Goal: Browse casually

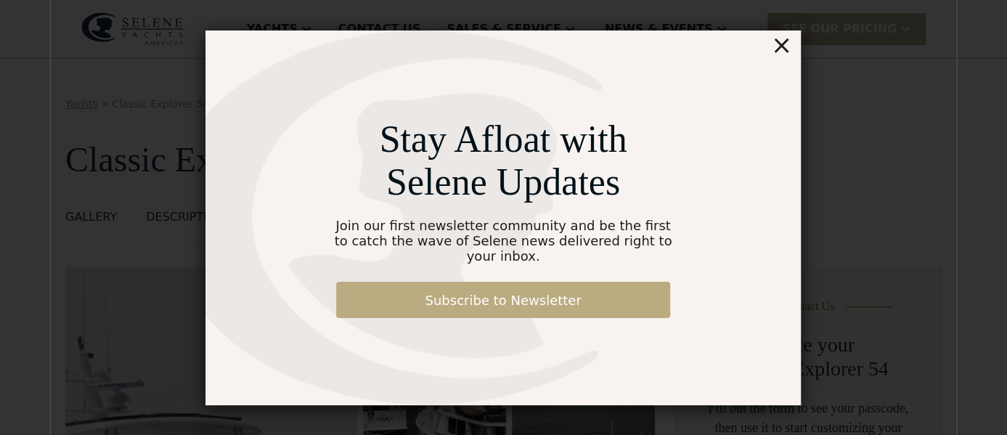
click at [515, 289] on link "Subscribe to Newsletter" at bounding box center [503, 300] width 334 height 36
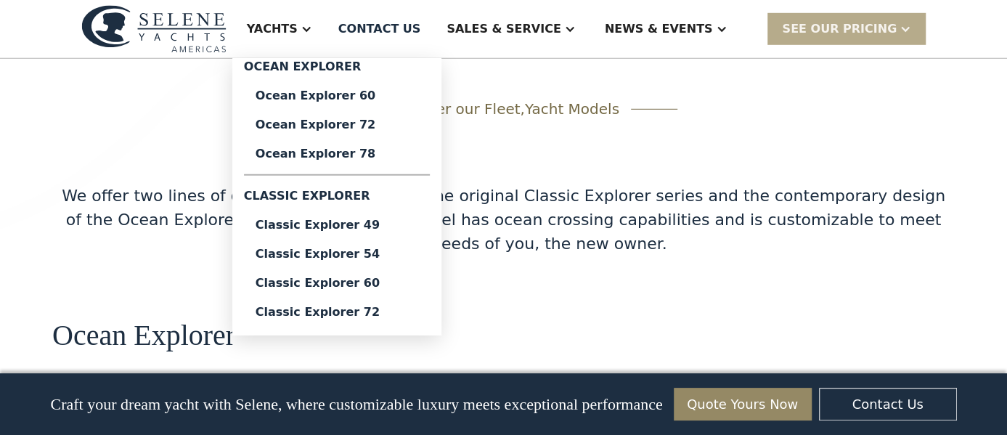
scroll to position [2172, 0]
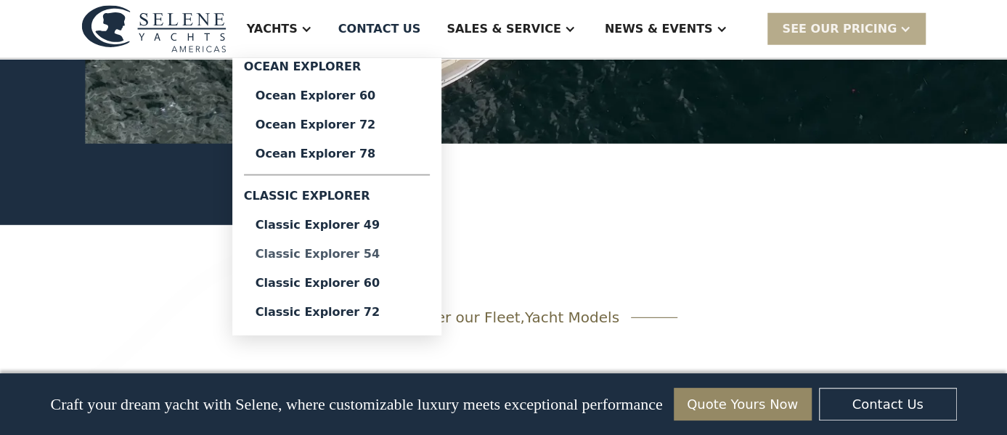
click at [401, 251] on div "Classic Explorer 54" at bounding box center [337, 254] width 163 height 12
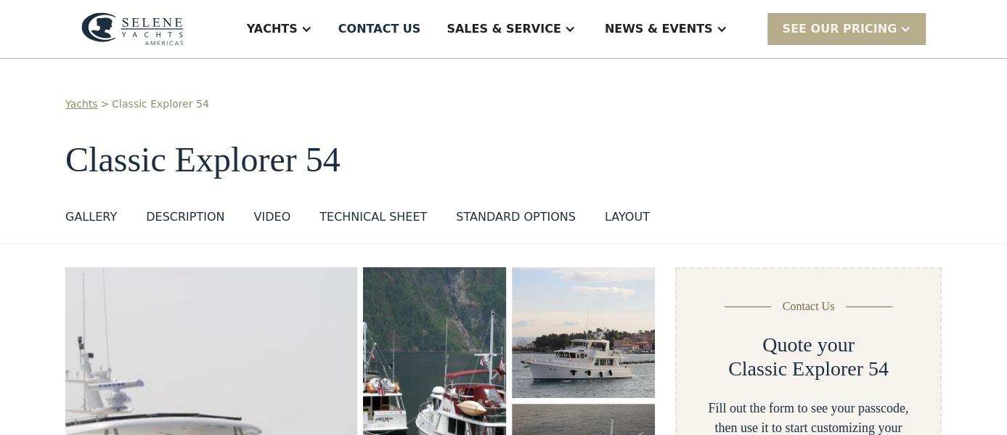
click at [476, 215] on div "standard options" at bounding box center [516, 216] width 120 height 17
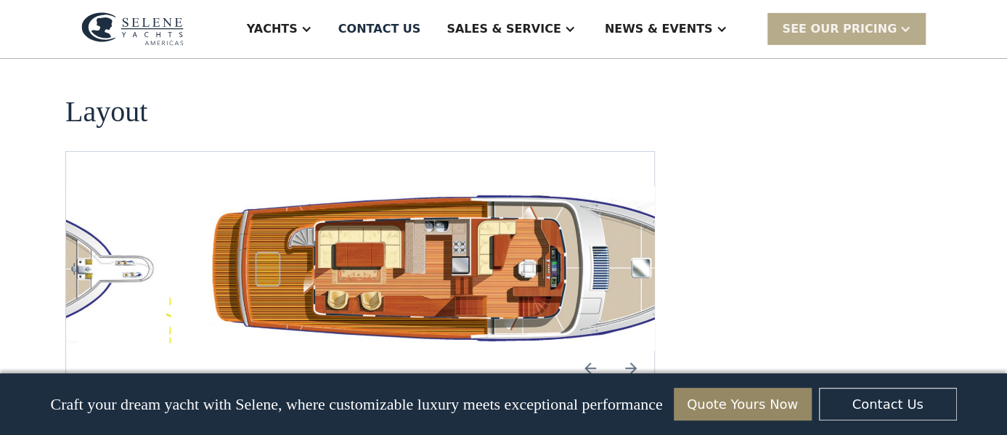
scroll to position [2577, 0]
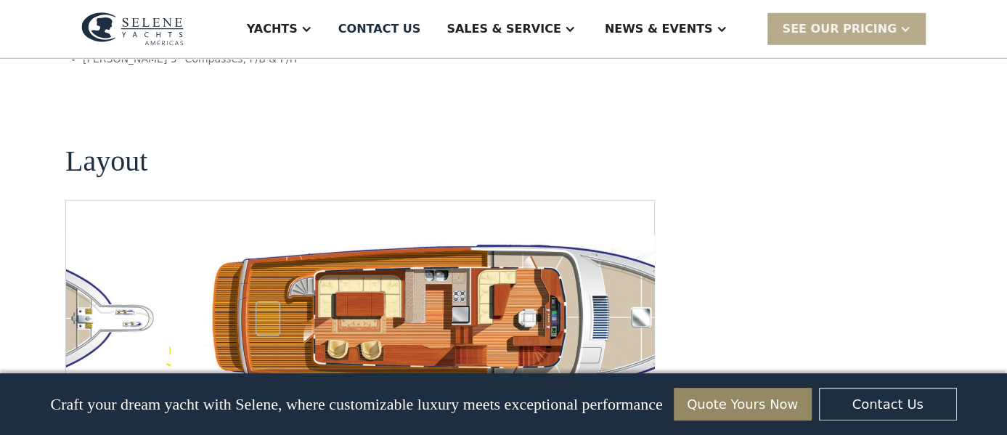
click at [633, 400] on img "Next slide" at bounding box center [631, 417] width 35 height 35
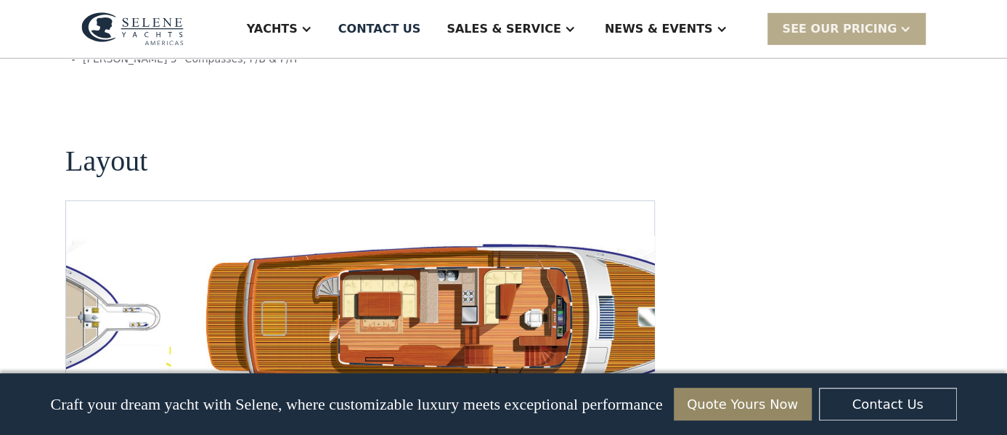
click at [633, 400] on img "Next slide" at bounding box center [631, 417] width 35 height 35
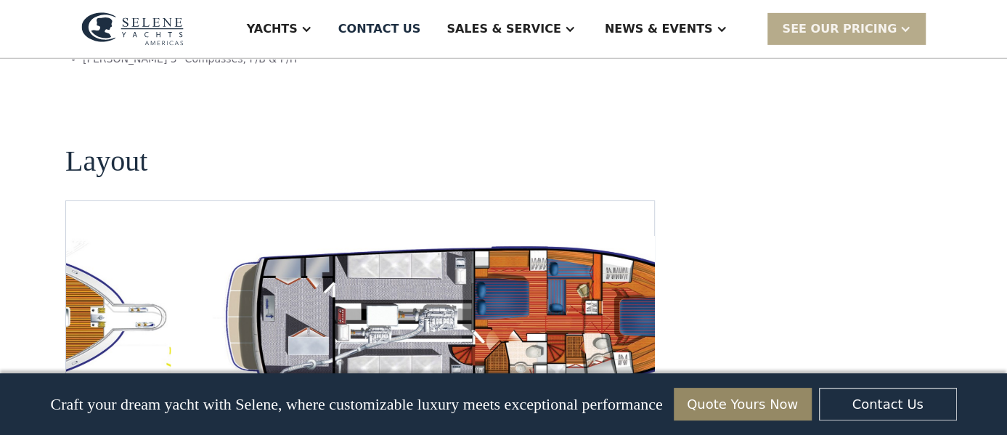
click at [633, 400] on img "Next slide" at bounding box center [631, 417] width 35 height 35
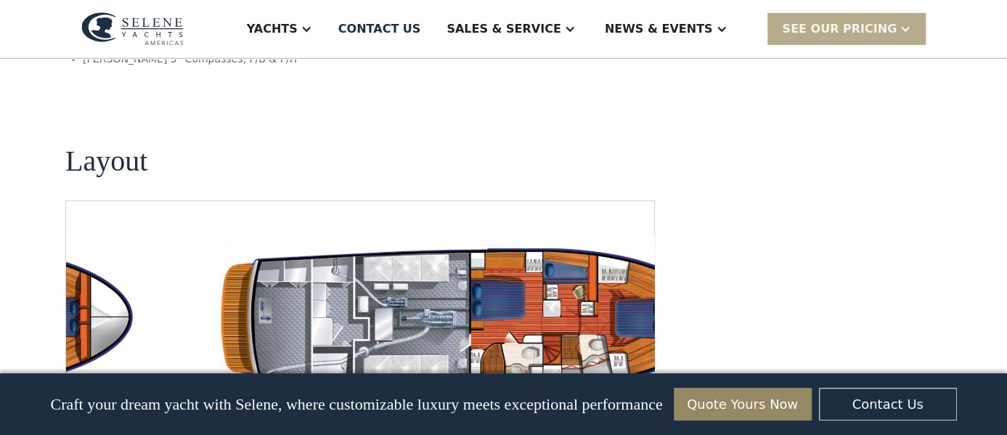
click at [588, 400] on img "Previous slide" at bounding box center [590, 417] width 35 height 35
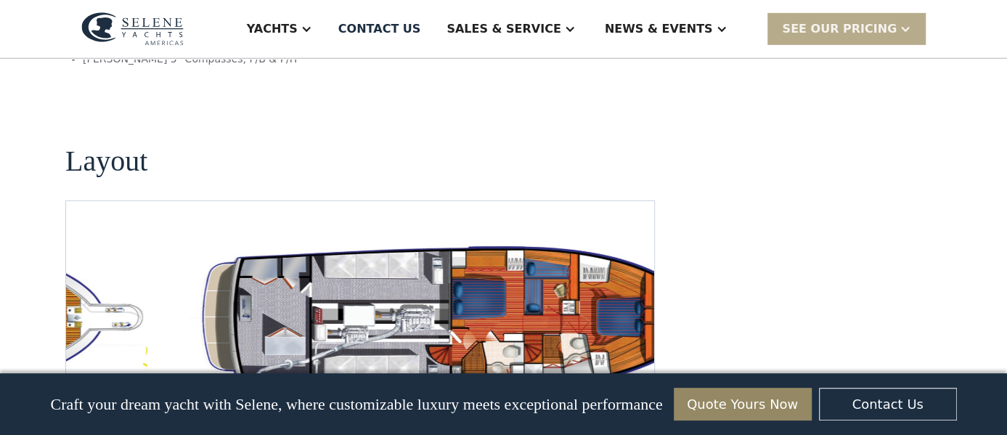
click at [593, 400] on img "Previous slide" at bounding box center [590, 417] width 35 height 35
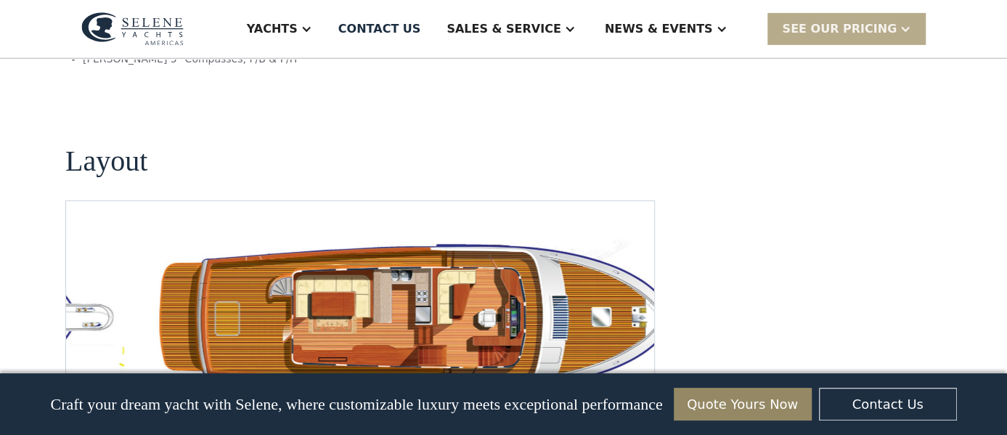
click at [591, 400] on img "Previous slide" at bounding box center [590, 417] width 35 height 35
click at [636, 400] on img "Next slide" at bounding box center [631, 417] width 35 height 35
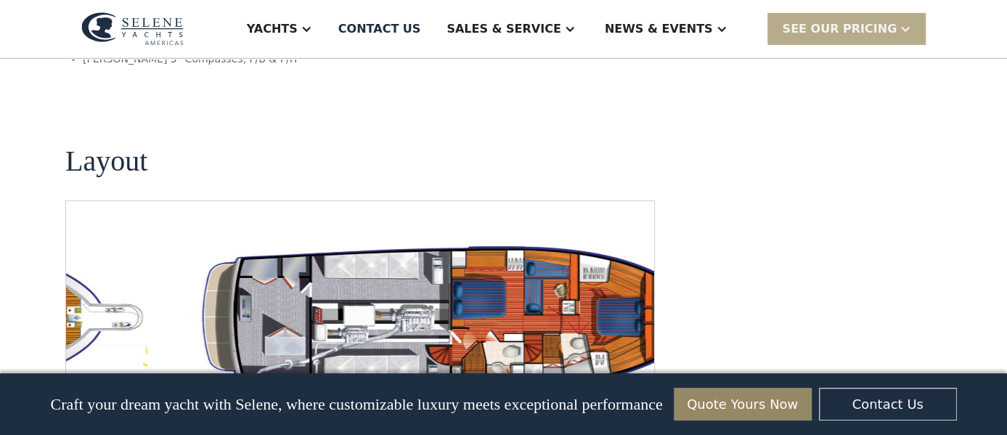
click at [636, 400] on img "Next slide" at bounding box center [631, 417] width 35 height 35
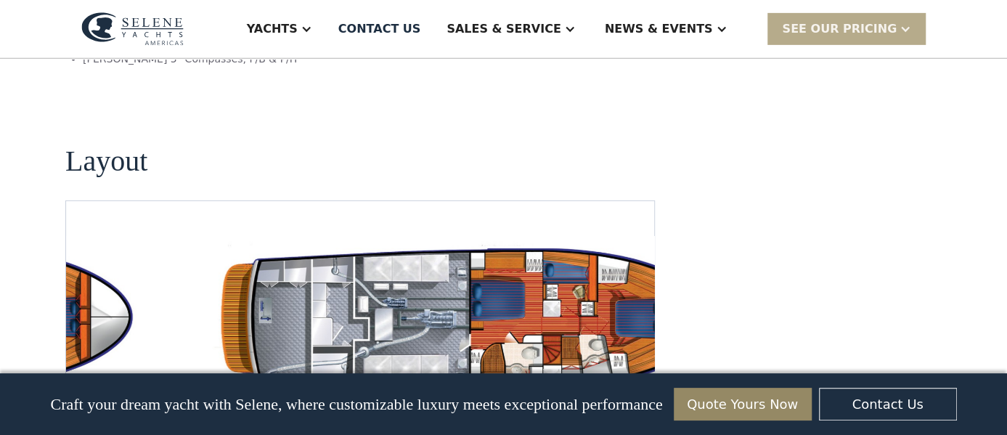
click at [636, 400] on img "Next slide" at bounding box center [631, 417] width 35 height 35
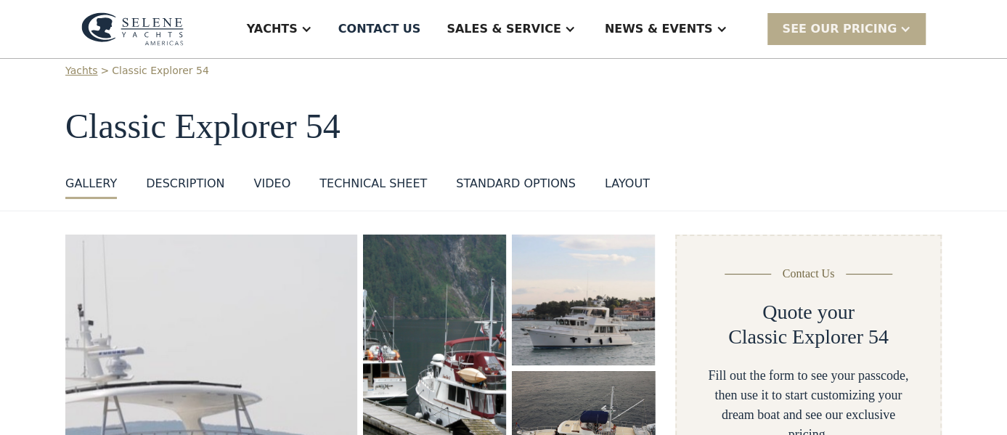
scroll to position [0, 0]
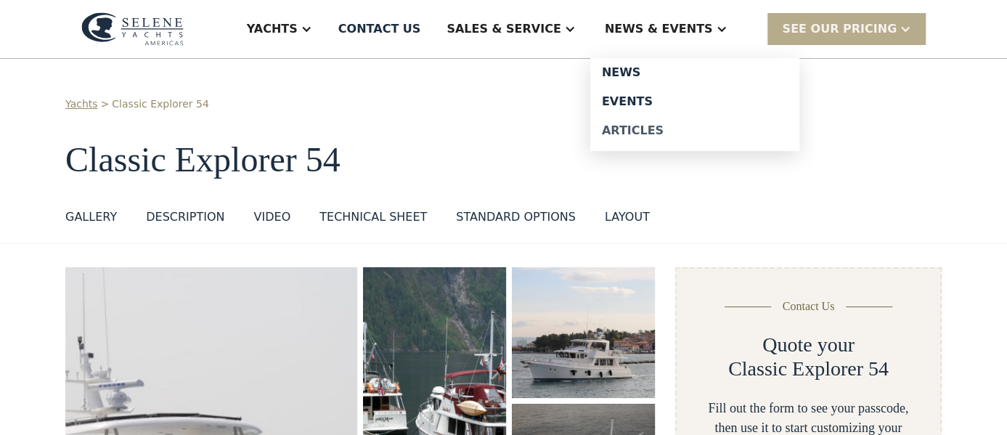
click at [678, 127] on div "Articles" at bounding box center [695, 131] width 186 height 12
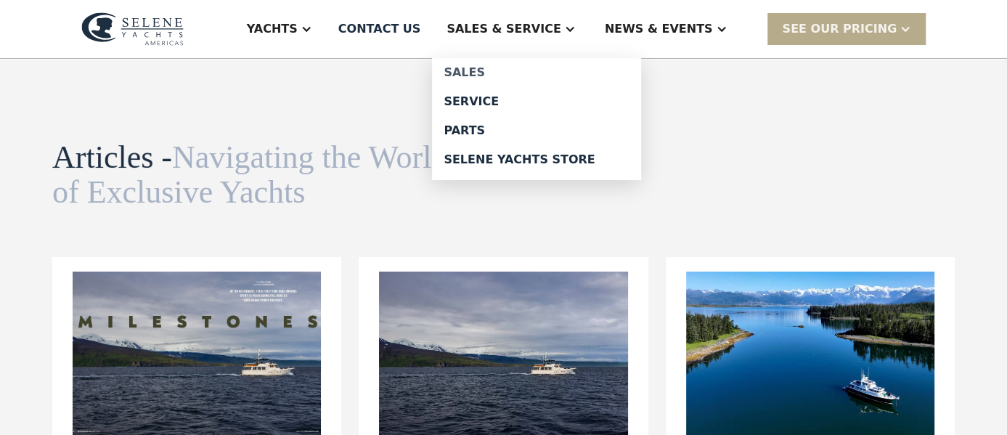
click at [537, 72] on div "Sales" at bounding box center [537, 73] width 186 height 12
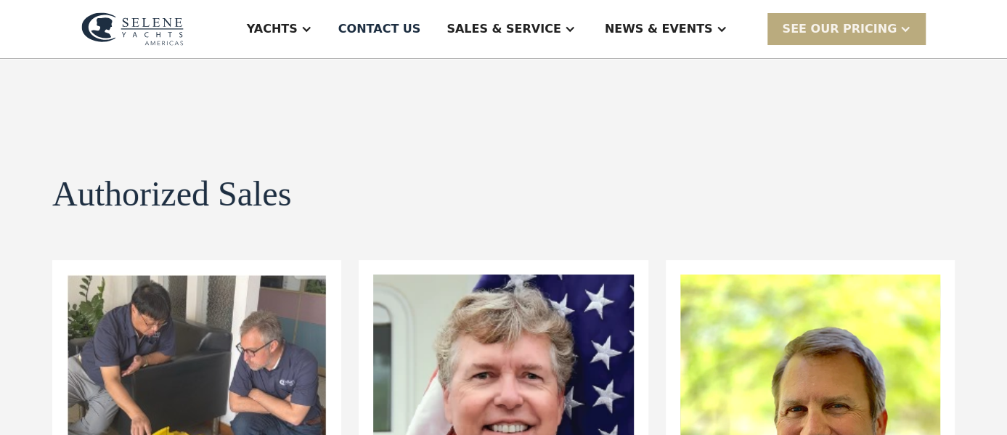
click at [903, 26] on div at bounding box center [906, 29] width 12 height 12
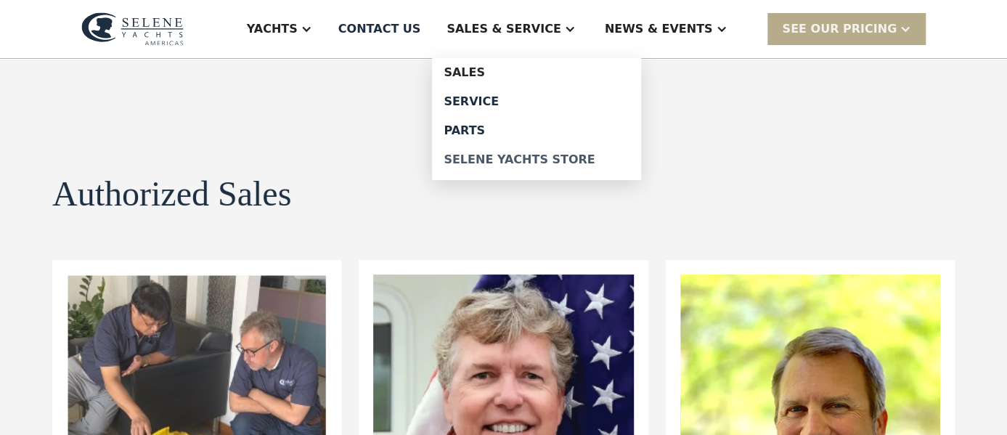
click at [557, 162] on div "Selene Yachts Store" at bounding box center [537, 160] width 186 height 12
